Goal: Register for event/course

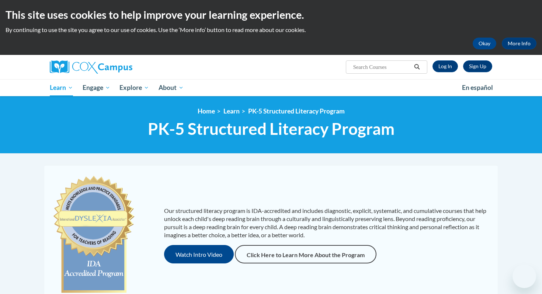
click at [448, 67] on link "Log In" at bounding box center [444, 66] width 25 height 12
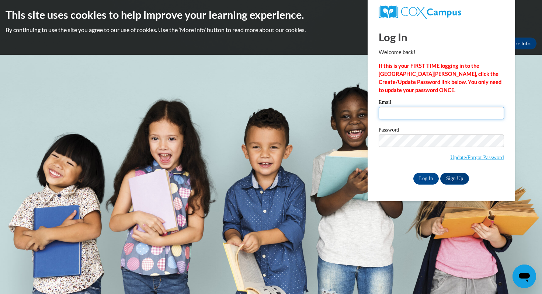
click at [423, 115] on input "Email" at bounding box center [441, 113] width 125 height 13
type input "kaitcamp@hssdschools.org"
click at [413, 173] on input "Log In" at bounding box center [426, 179] width 26 height 12
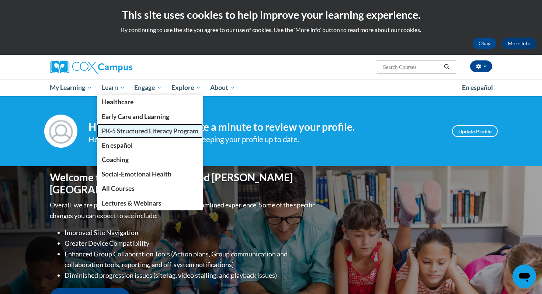
click at [117, 131] on span "PK-5 Structured Literacy Program" at bounding box center [150, 131] width 97 height 8
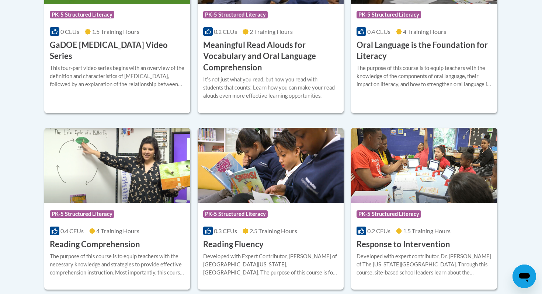
scroll to position [622, 0]
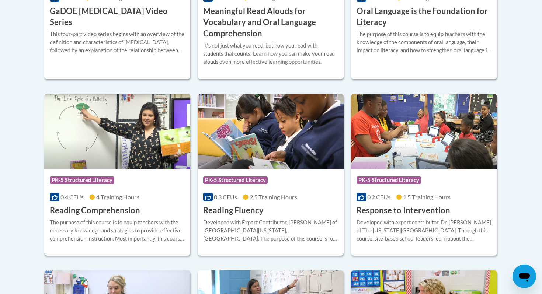
click at [97, 164] on img at bounding box center [117, 131] width 146 height 75
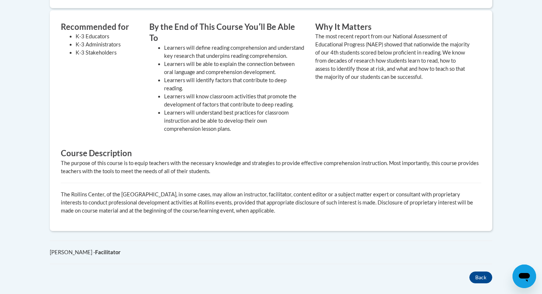
scroll to position [72, 0]
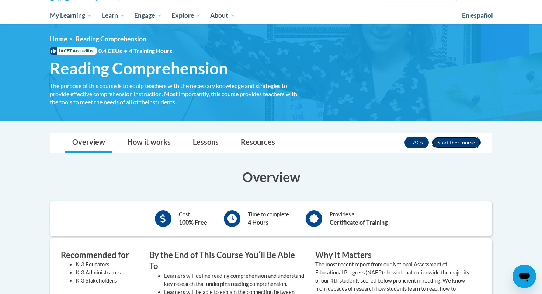
click at [453, 142] on button "Enroll" at bounding box center [456, 143] width 49 height 12
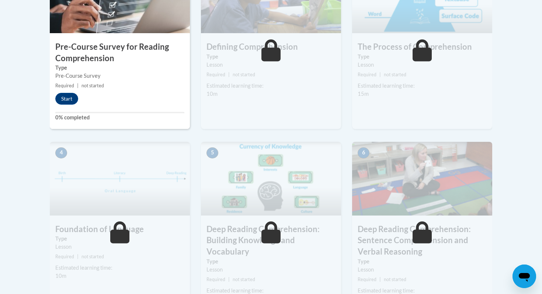
scroll to position [288, 0]
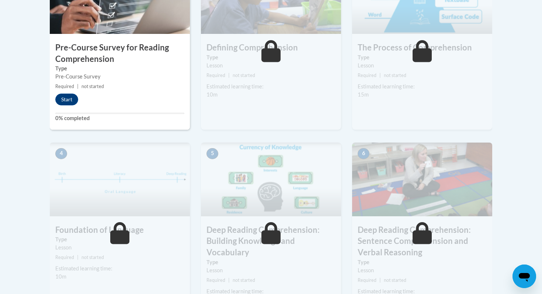
click at [159, 47] on h3 "Pre-Course Survey for Reading Comprehension" at bounding box center [120, 53] width 140 height 23
click at [74, 101] on button "Start" at bounding box center [66, 100] width 23 height 12
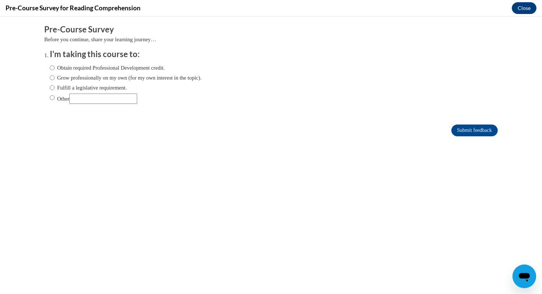
scroll to position [0, 0]
click at [120, 88] on label "Fulfill a legislative requirement." at bounding box center [88, 88] width 77 height 8
click at [55, 88] on input "Fulfill a legislative requirement." at bounding box center [52, 88] width 5 height 8
radio input "true"
click at [453, 127] on input "Submit feedback" at bounding box center [474, 131] width 46 height 12
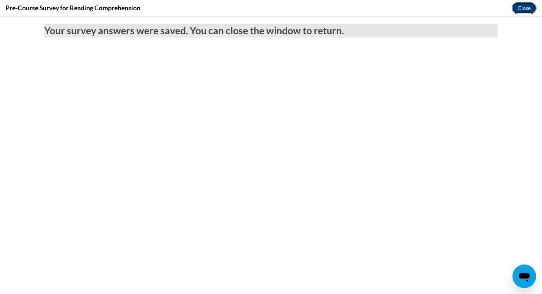
click at [518, 10] on button "Close" at bounding box center [524, 8] width 25 height 12
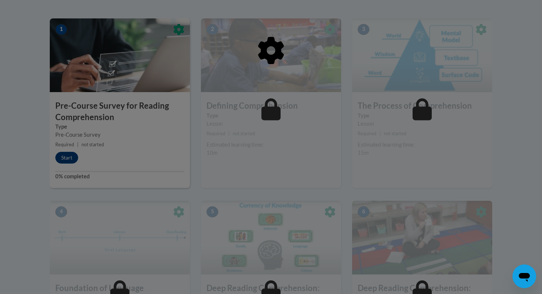
scroll to position [223, 0]
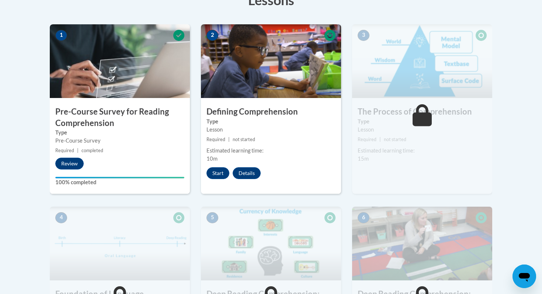
click at [214, 167] on div "2 Defining Comprehension Type Lesson Required | not started Estimated learning …" at bounding box center [271, 109] width 140 height 170
click at [216, 170] on button "Start" at bounding box center [217, 173] width 23 height 12
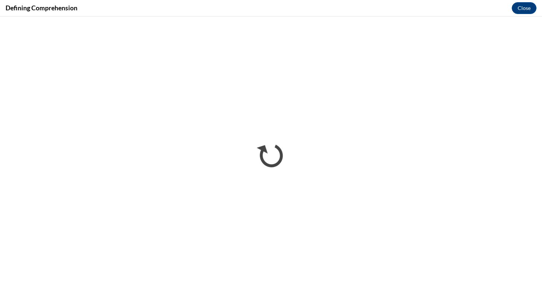
scroll to position [0, 0]
